Goal: Information Seeking & Learning: Learn about a topic

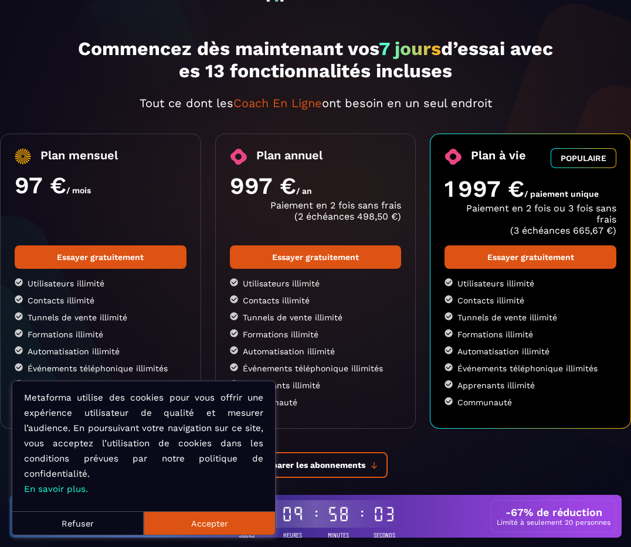
scroll to position [75, 0]
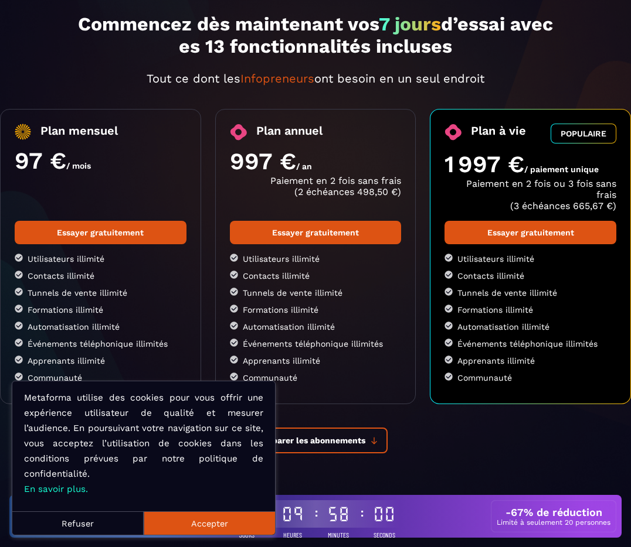
click at [176, 529] on button "Accepter" at bounding box center [209, 523] width 131 height 23
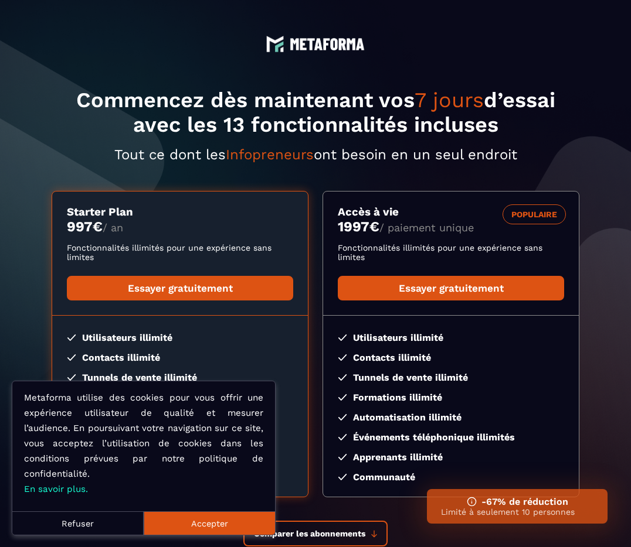
click at [206, 524] on button "Accepter" at bounding box center [209, 523] width 131 height 23
